Goal: Navigation & Orientation: Find specific page/section

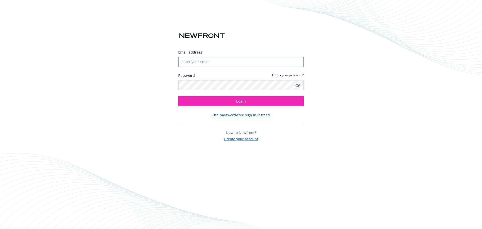
click at [212, 62] on input "Email address" at bounding box center [240, 62] width 125 height 10
click at [0, 228] on com-1password-button at bounding box center [0, 229] width 0 height 0
type input "trproducer.demo@newfront.com"
